Goal: Information Seeking & Learning: Learn about a topic

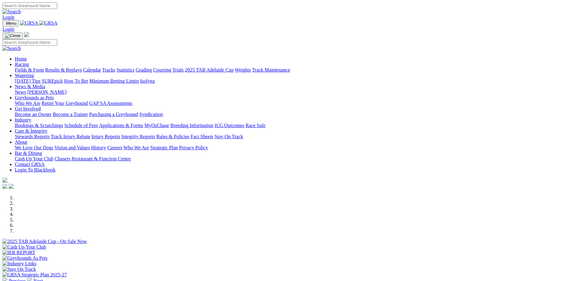
scroll to position [154, 0]
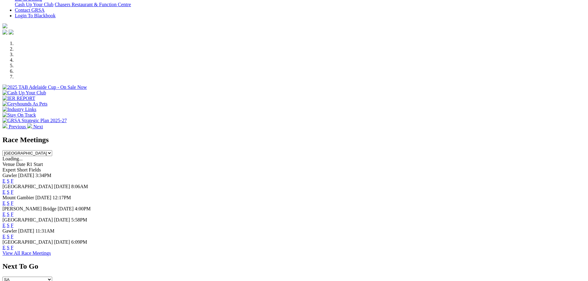
click at [14, 190] on link "F" at bounding box center [12, 192] width 3 height 5
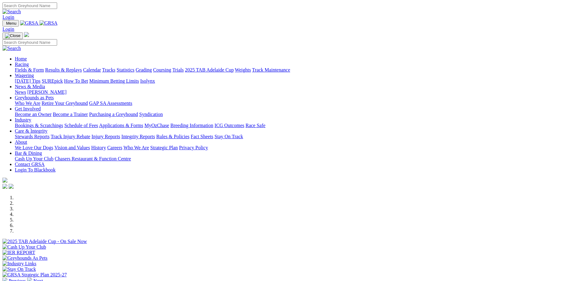
scroll to position [154, 0]
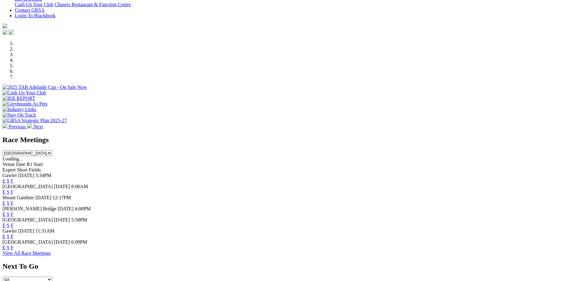
click at [6, 190] on link "E" at bounding box center [3, 192] width 3 height 5
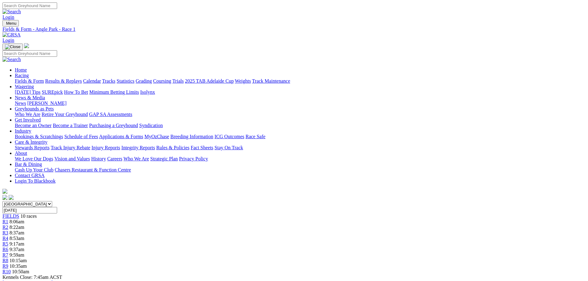
click at [8, 236] on span "R4" at bounding box center [5, 238] width 6 height 5
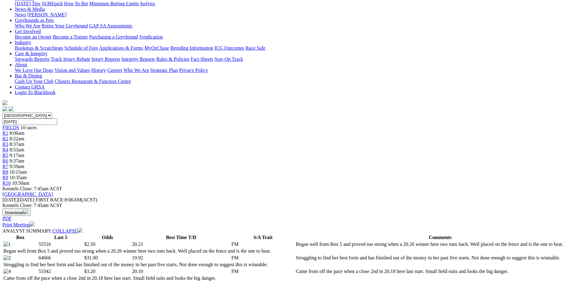
scroll to position [31, 0]
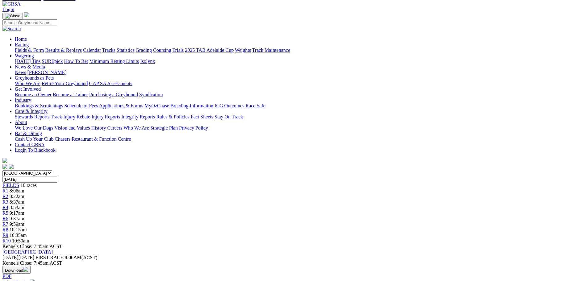
click at [471, 238] on div "R10 10:50am" at bounding box center [293, 241] width 583 height 6
